Goal: Transaction & Acquisition: Download file/media

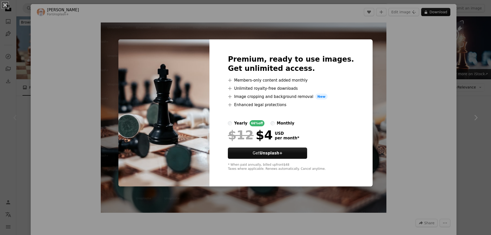
click at [409, 70] on div "An X shape Premium, ready to use images. Get unlimited access. A plus sign Memb…" at bounding box center [245, 117] width 491 height 235
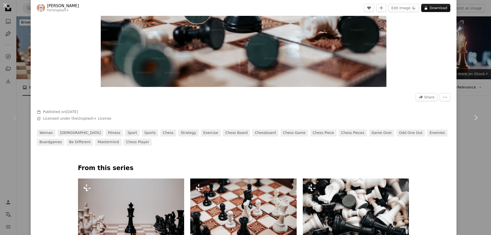
scroll to position [179, 0]
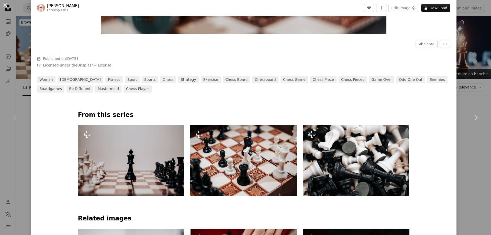
click at [236, 169] on img at bounding box center [243, 160] width 106 height 71
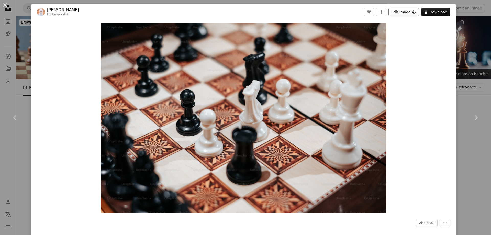
click at [400, 14] on button "Edit image Plus sign for Unsplash+" at bounding box center [404, 12] width 31 height 8
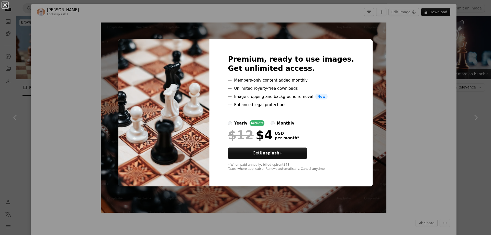
drag, startPoint x: 397, startPoint y: 89, endPoint x: 402, endPoint y: 77, distance: 12.9
click at [397, 89] on div "An X shape Premium, ready to use images. Get unlimited access. A plus sign Memb…" at bounding box center [245, 117] width 491 height 235
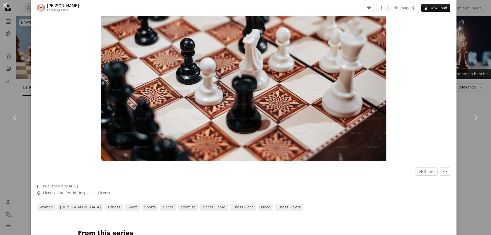
scroll to position [128, 0]
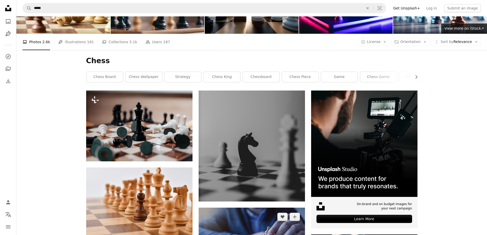
scroll to position [102, 0]
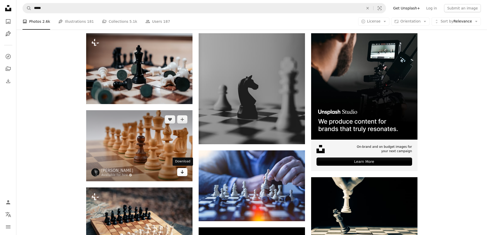
click at [183, 171] on icon "Arrow pointing down" at bounding box center [182, 172] width 4 height 6
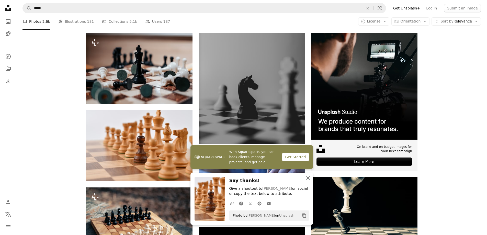
drag, startPoint x: 306, startPoint y: 178, endPoint x: 297, endPoint y: 175, distance: 9.7
click at [305, 177] on icon "An X shape" at bounding box center [308, 178] width 6 height 6
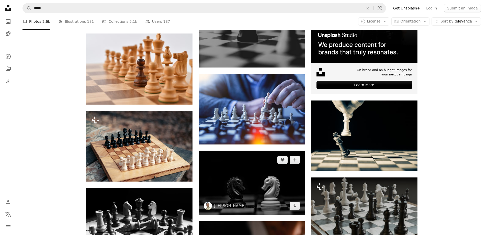
scroll to position [256, 0]
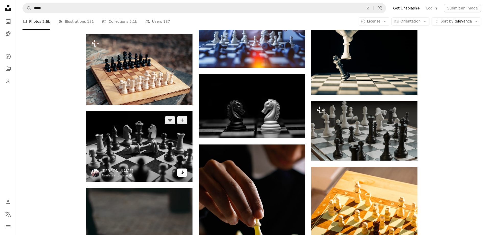
click at [182, 171] on icon "Arrow pointing down" at bounding box center [182, 172] width 4 height 6
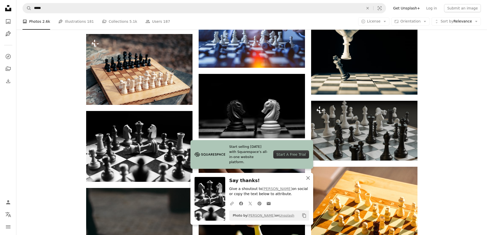
click at [307, 178] on icon "An X shape" at bounding box center [308, 178] width 6 height 6
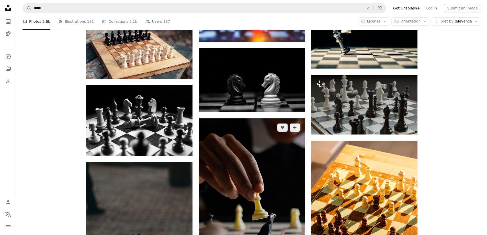
scroll to position [358, 0]
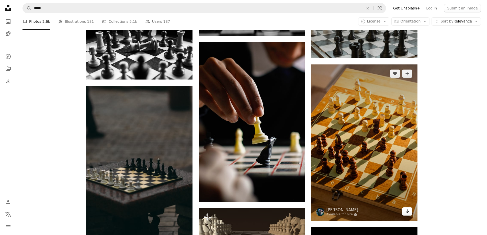
click at [410, 212] on link "Arrow pointing down" at bounding box center [407, 211] width 10 height 8
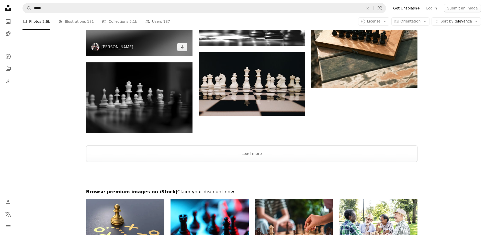
scroll to position [767, 0]
